Goal: Information Seeking & Learning: Learn about a topic

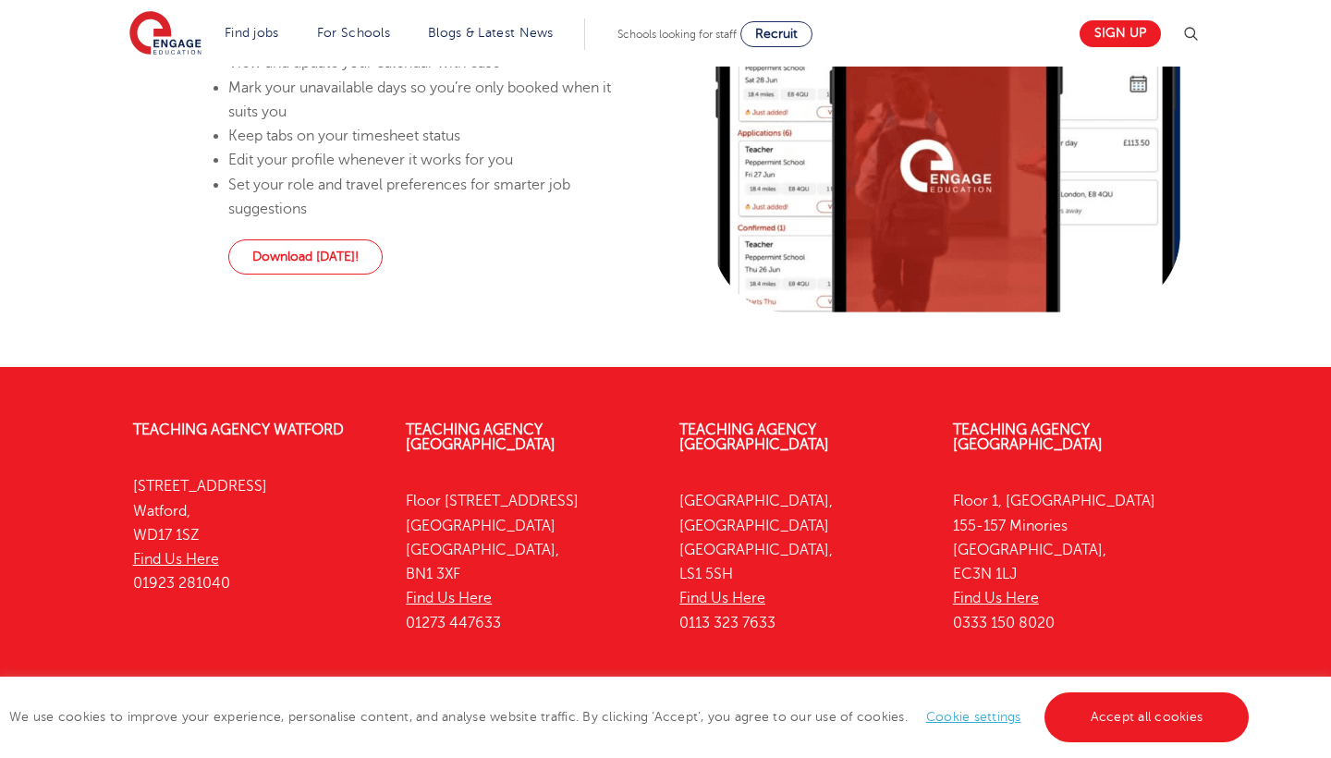
scroll to position [1399, 0]
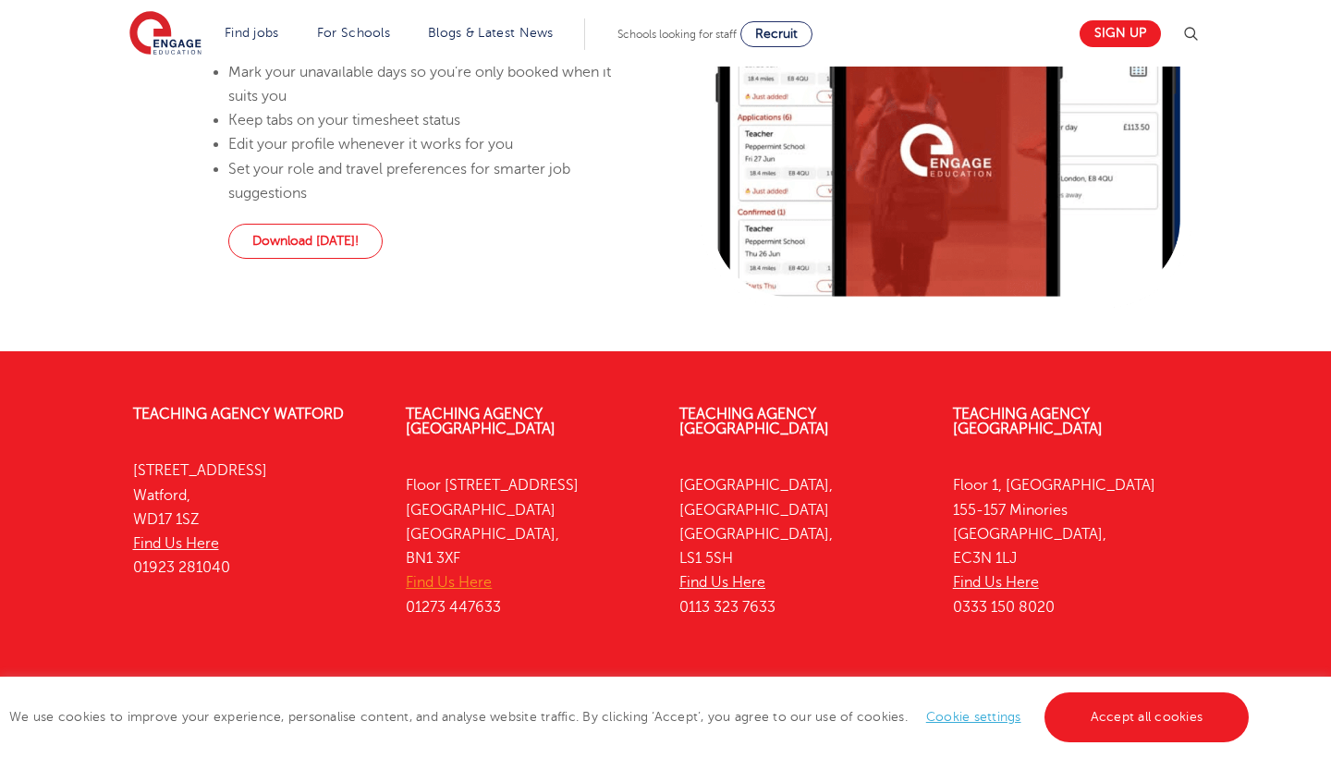
click at [461, 582] on link "Find Us Here" at bounding box center [449, 582] width 86 height 17
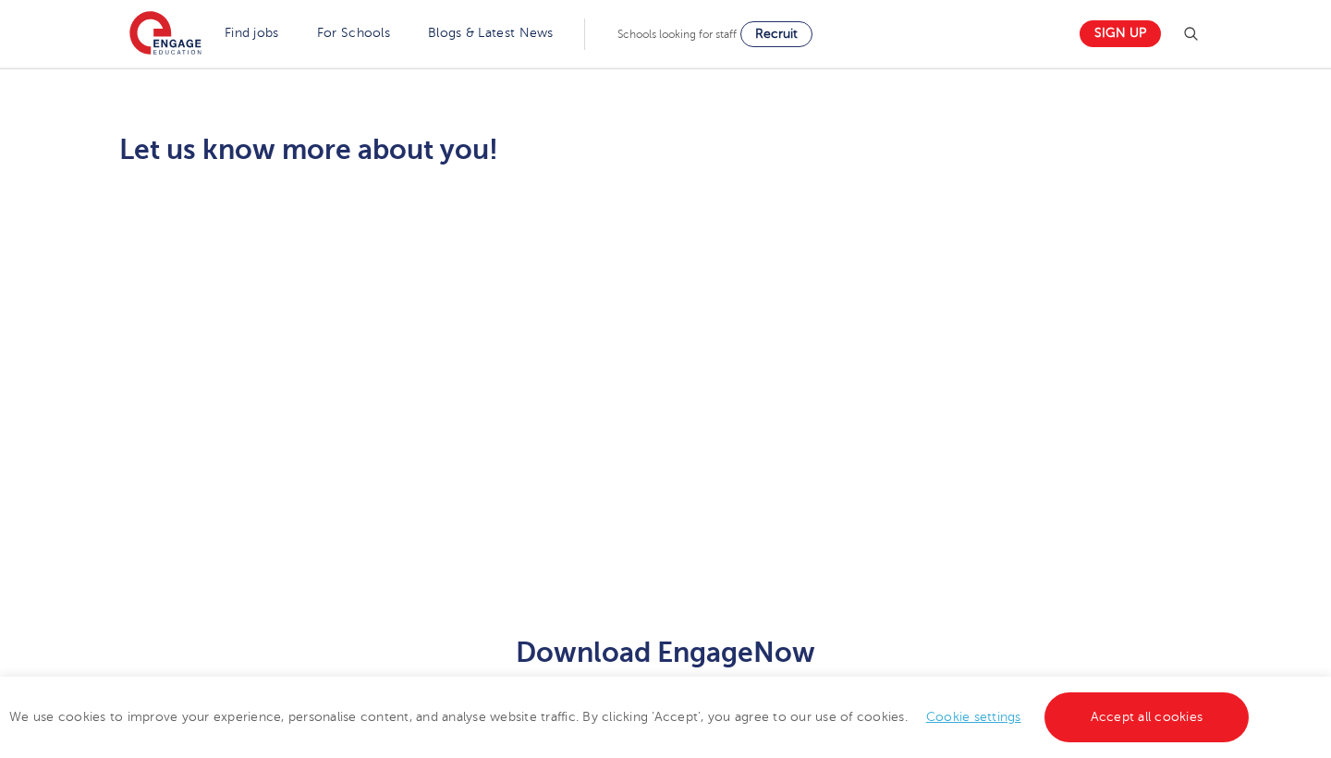
scroll to position [22, 0]
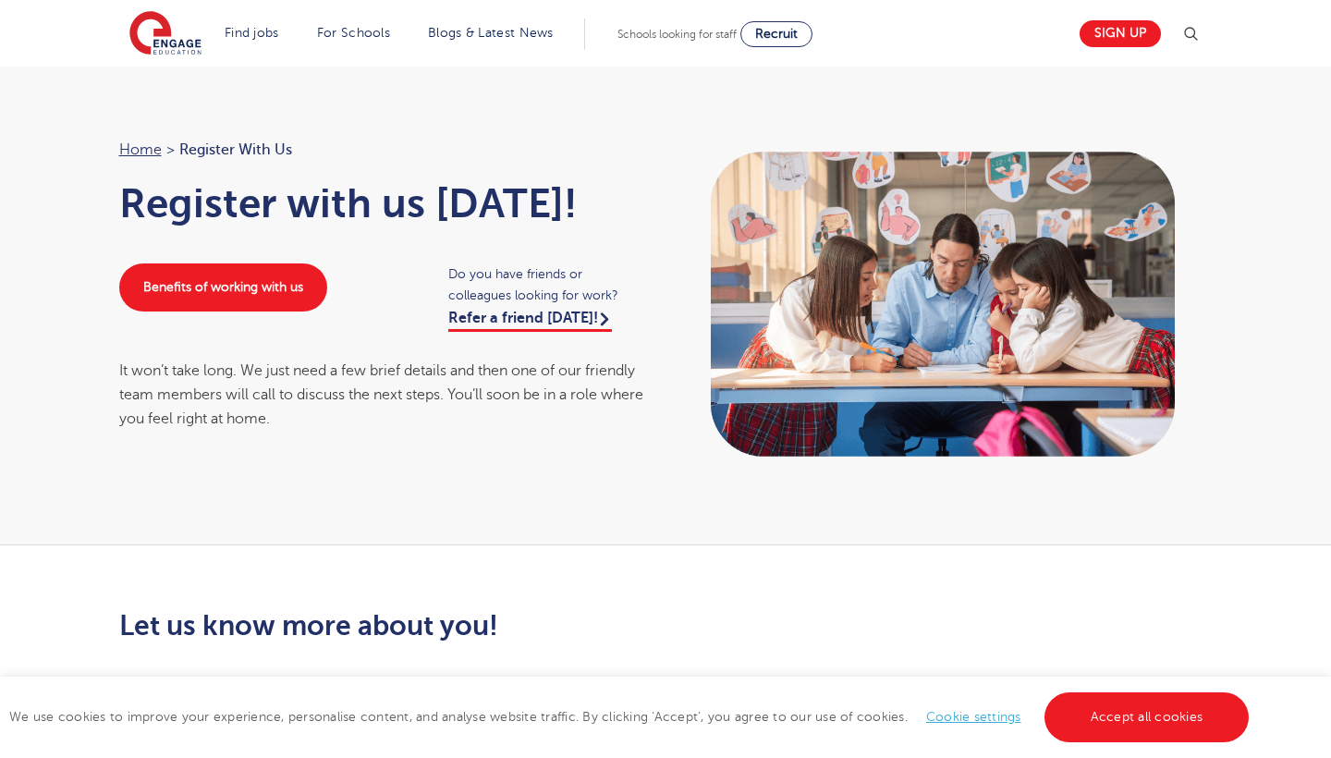
click at [169, 42] on img at bounding box center [165, 34] width 72 height 46
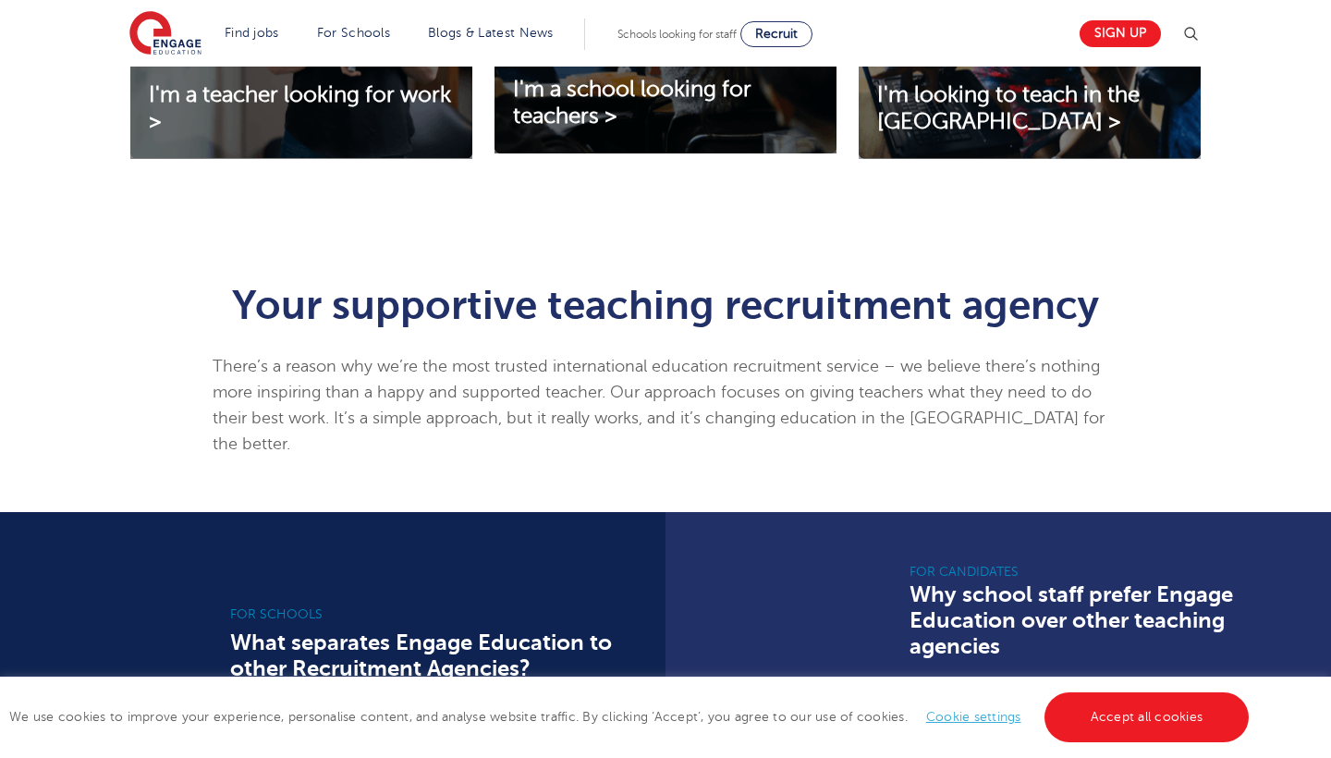
scroll to position [868, 0]
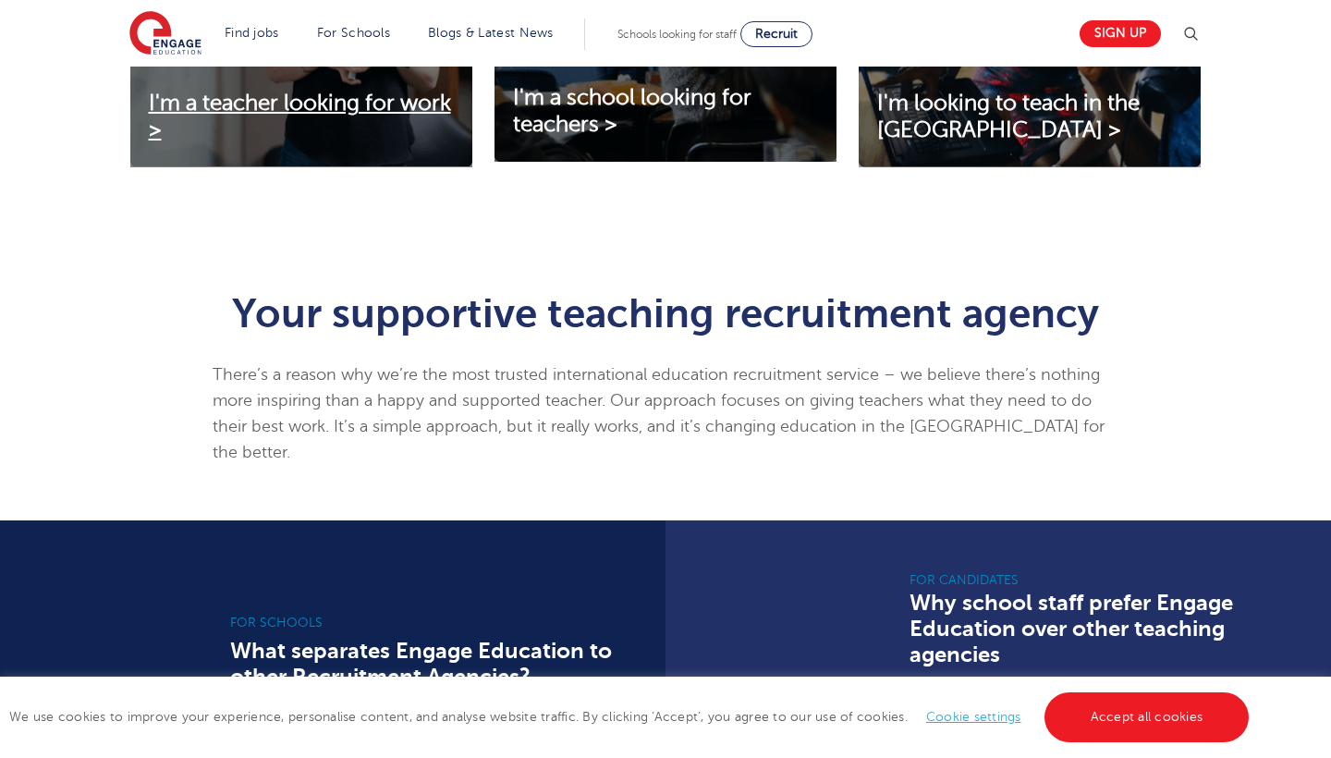
click at [192, 123] on span "I'm a teacher looking for work >" at bounding box center [300, 117] width 302 height 52
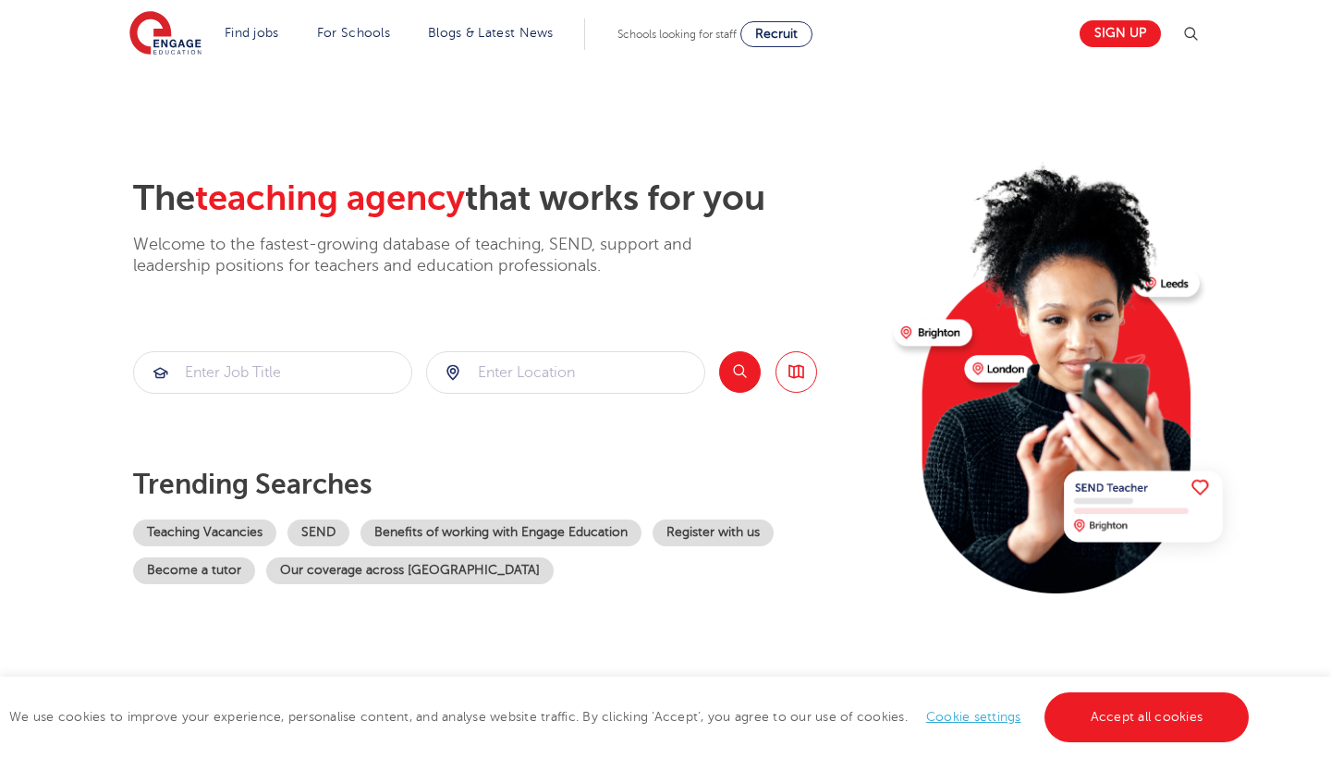
scroll to position [0, 0]
click at [484, 533] on link "Benefits of working with Engage Education" at bounding box center [501, 533] width 281 height 27
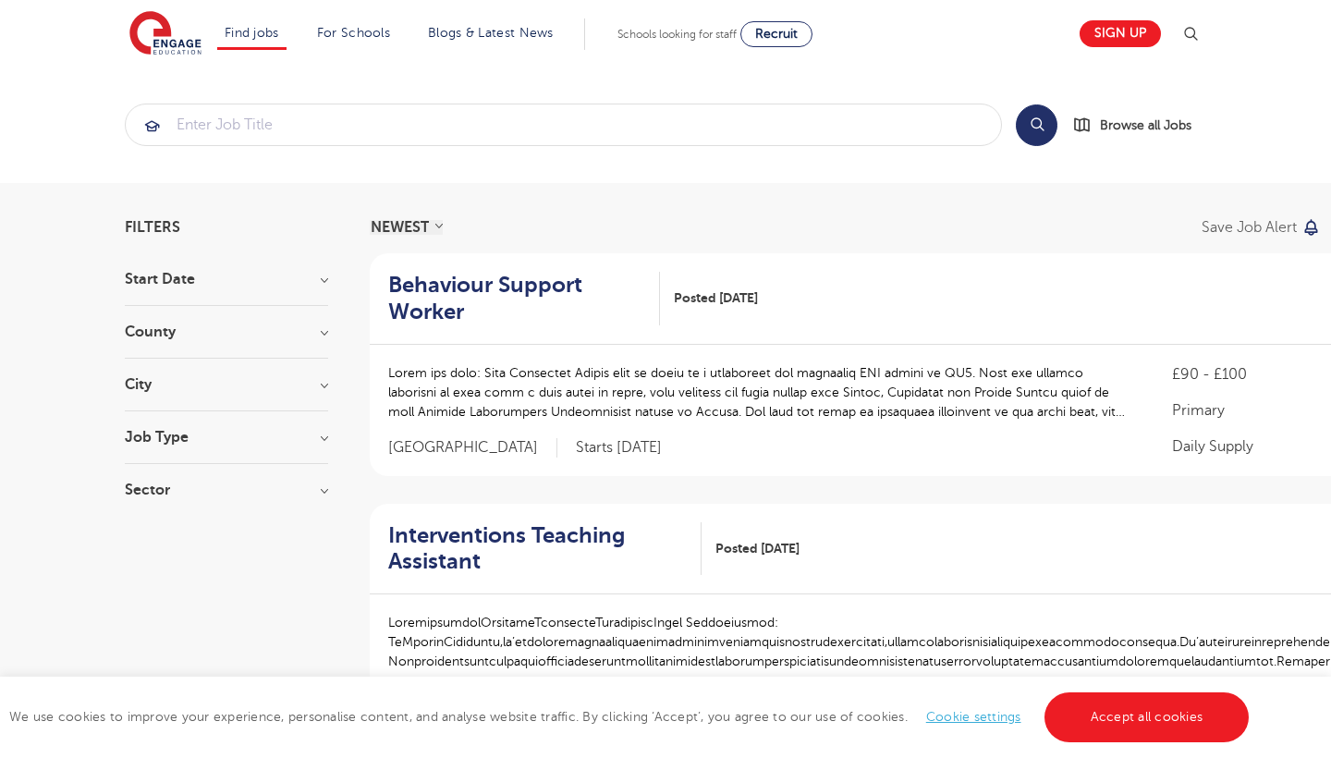
click at [252, 276] on h3 "Start Date" at bounding box center [226, 279] width 203 height 15
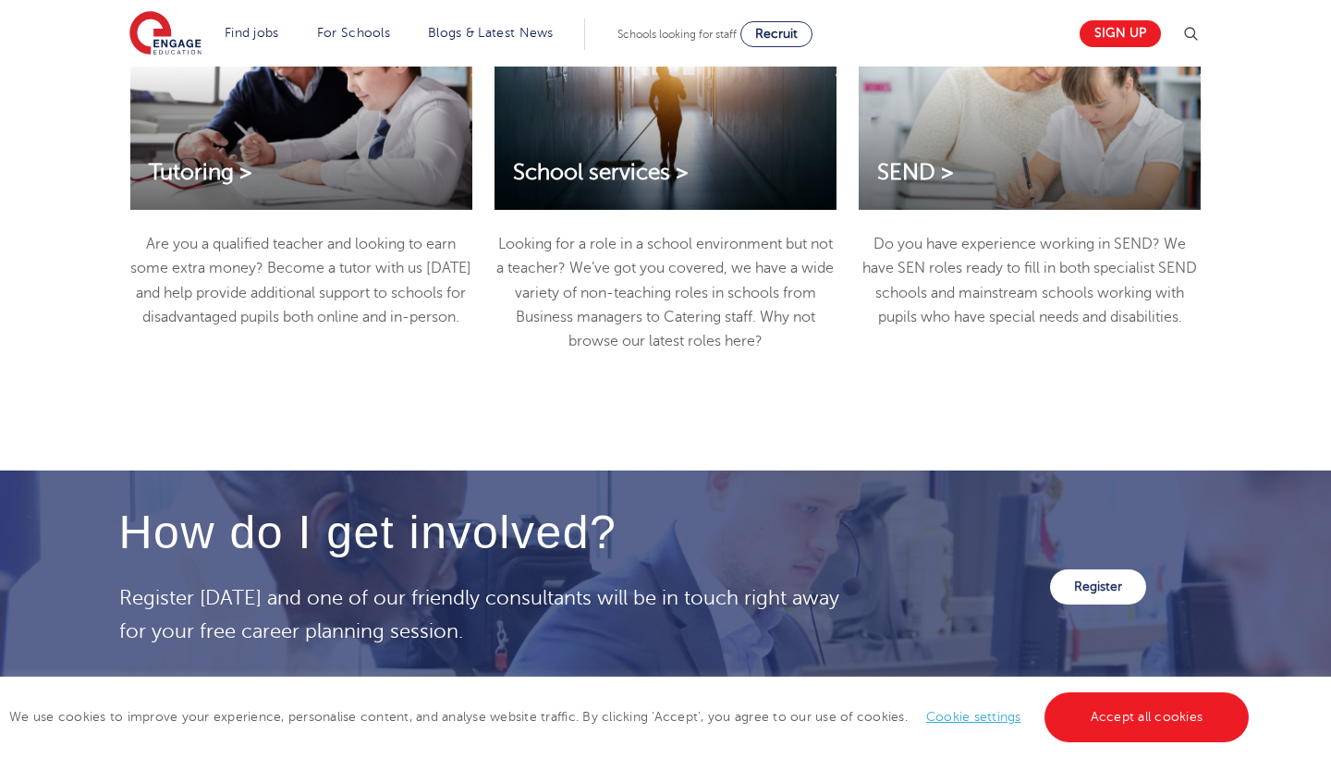
scroll to position [2732, 0]
